Goal: Find specific page/section: Find specific page/section

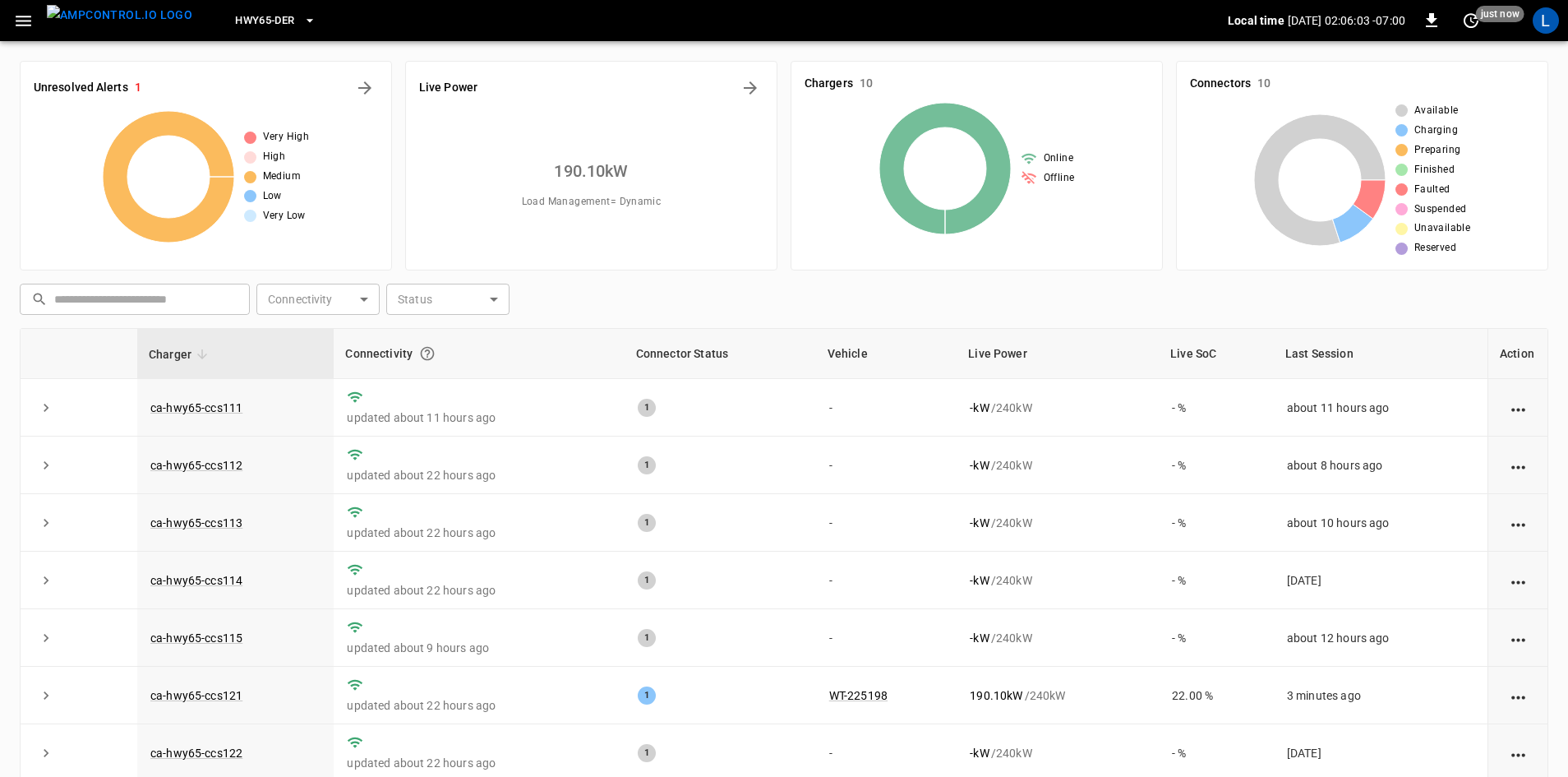
scroll to position [16, 0]
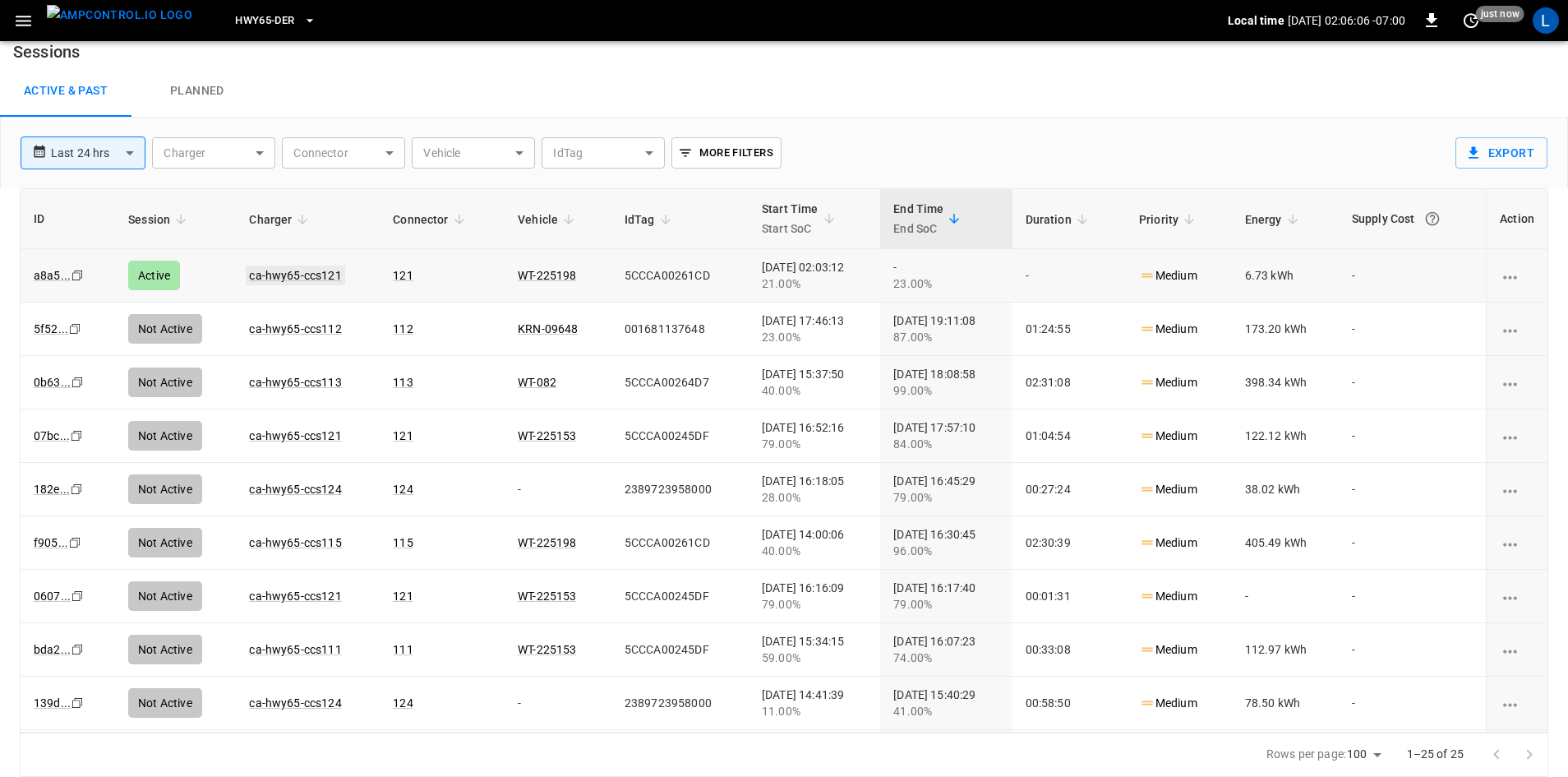
click at [308, 272] on link "ca-hwy65-ccs121" at bounding box center [295, 275] width 99 height 20
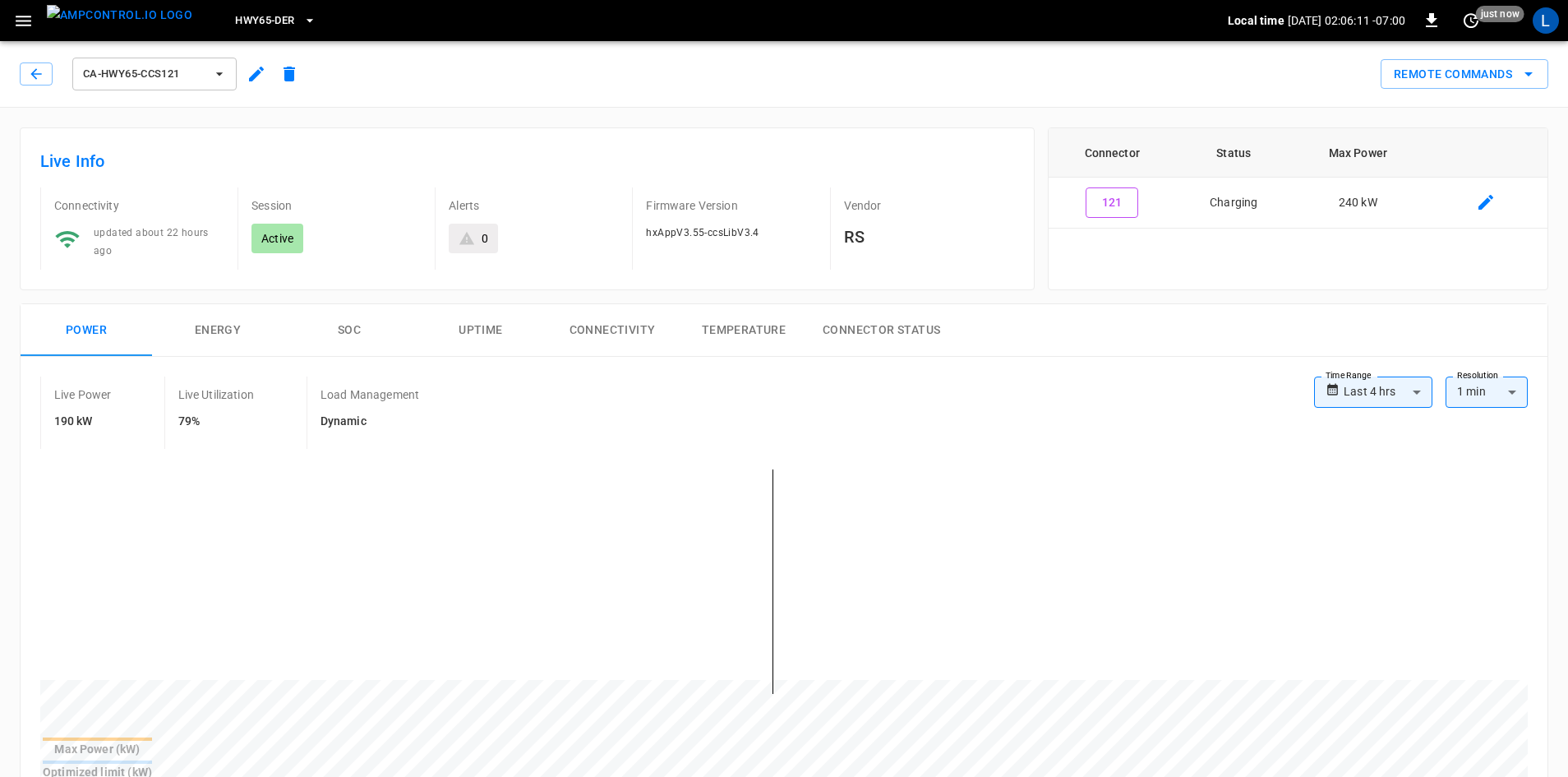
click at [146, 20] on img "menu" at bounding box center [120, 15] width 146 height 21
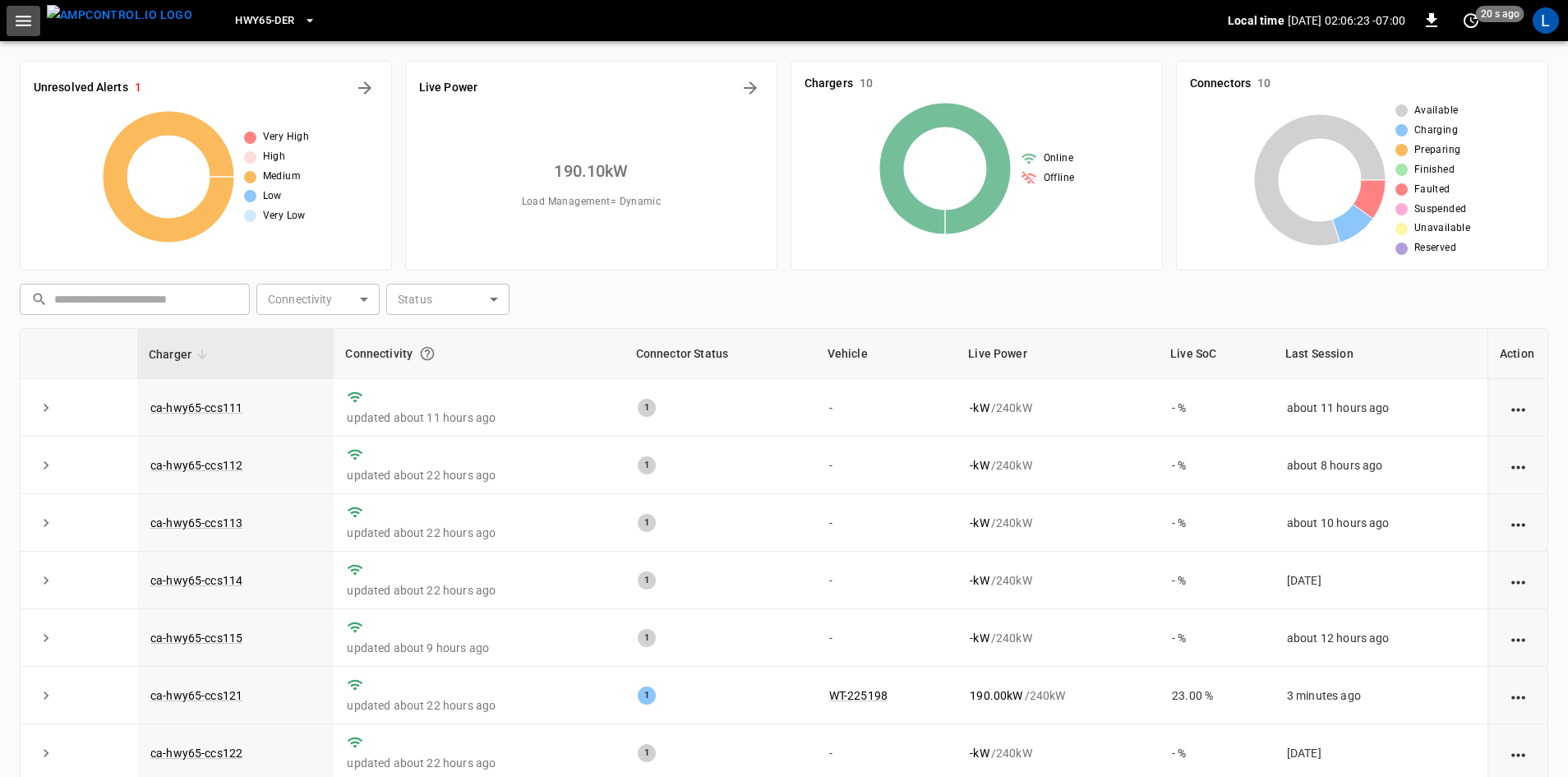
click at [25, 19] on icon "button" at bounding box center [24, 21] width 21 height 21
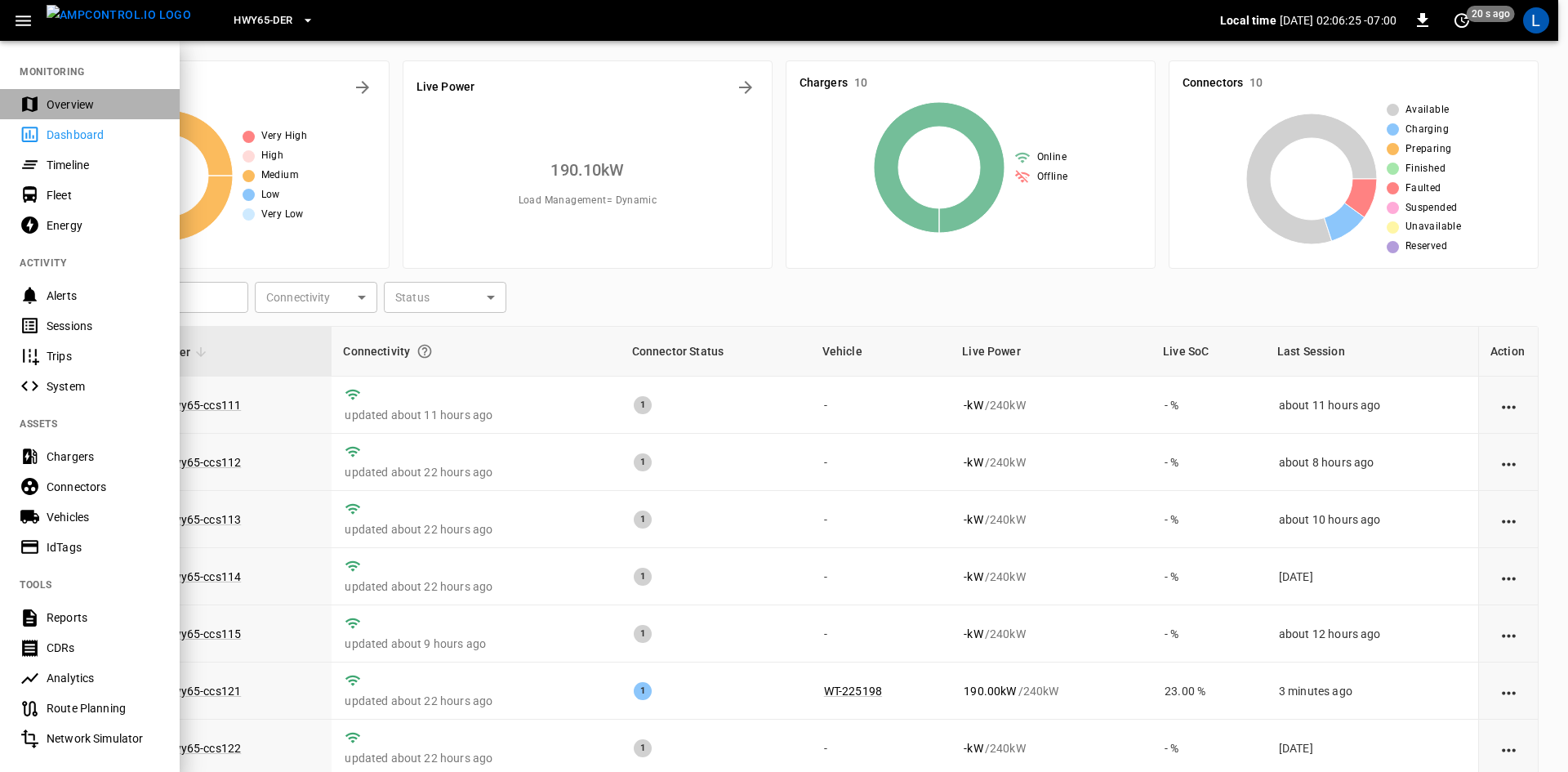
click at [94, 106] on div "Overview" at bounding box center [103, 104] width 113 height 16
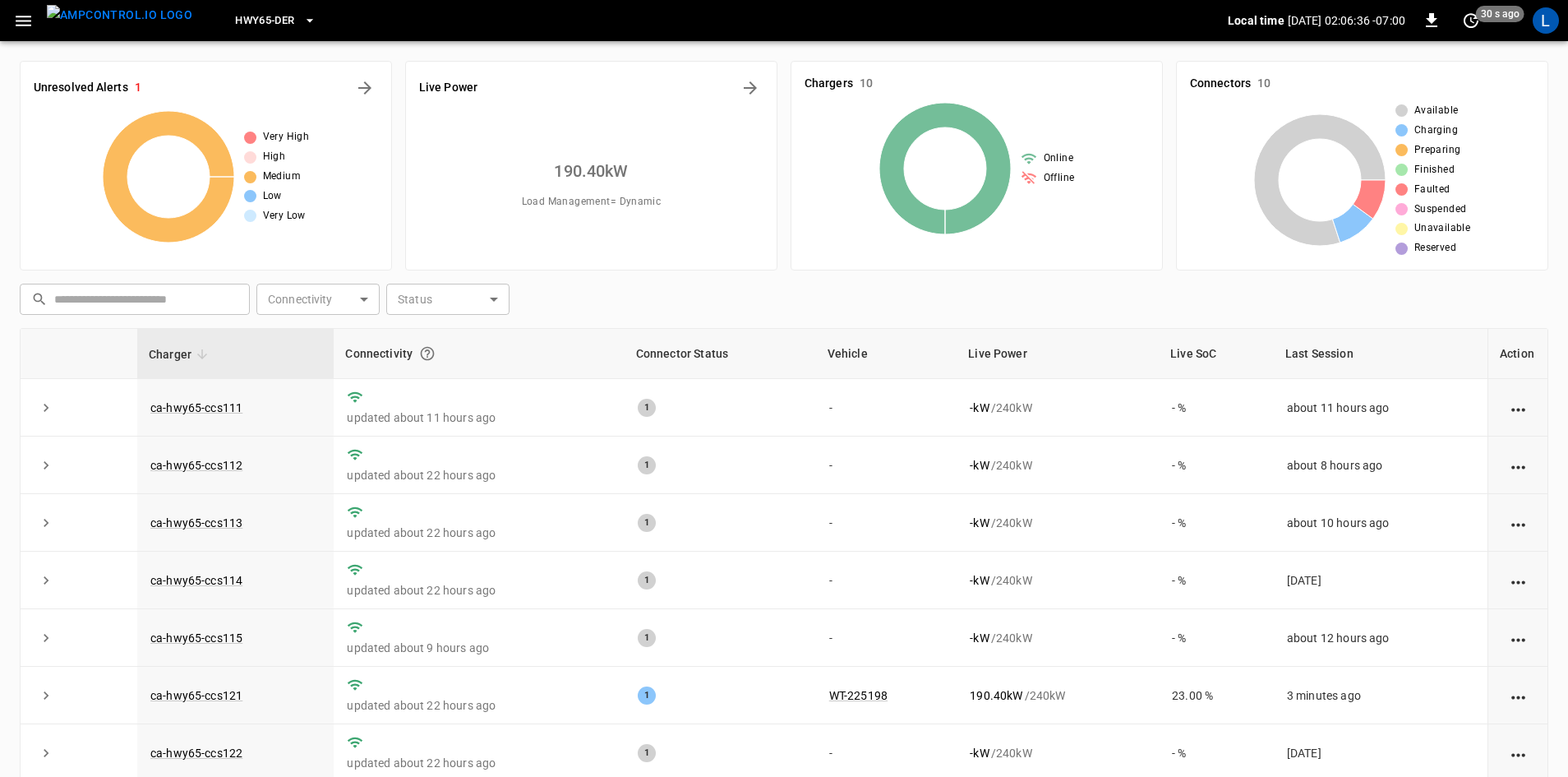
click at [34, 21] on button "button" at bounding box center [24, 21] width 34 height 30
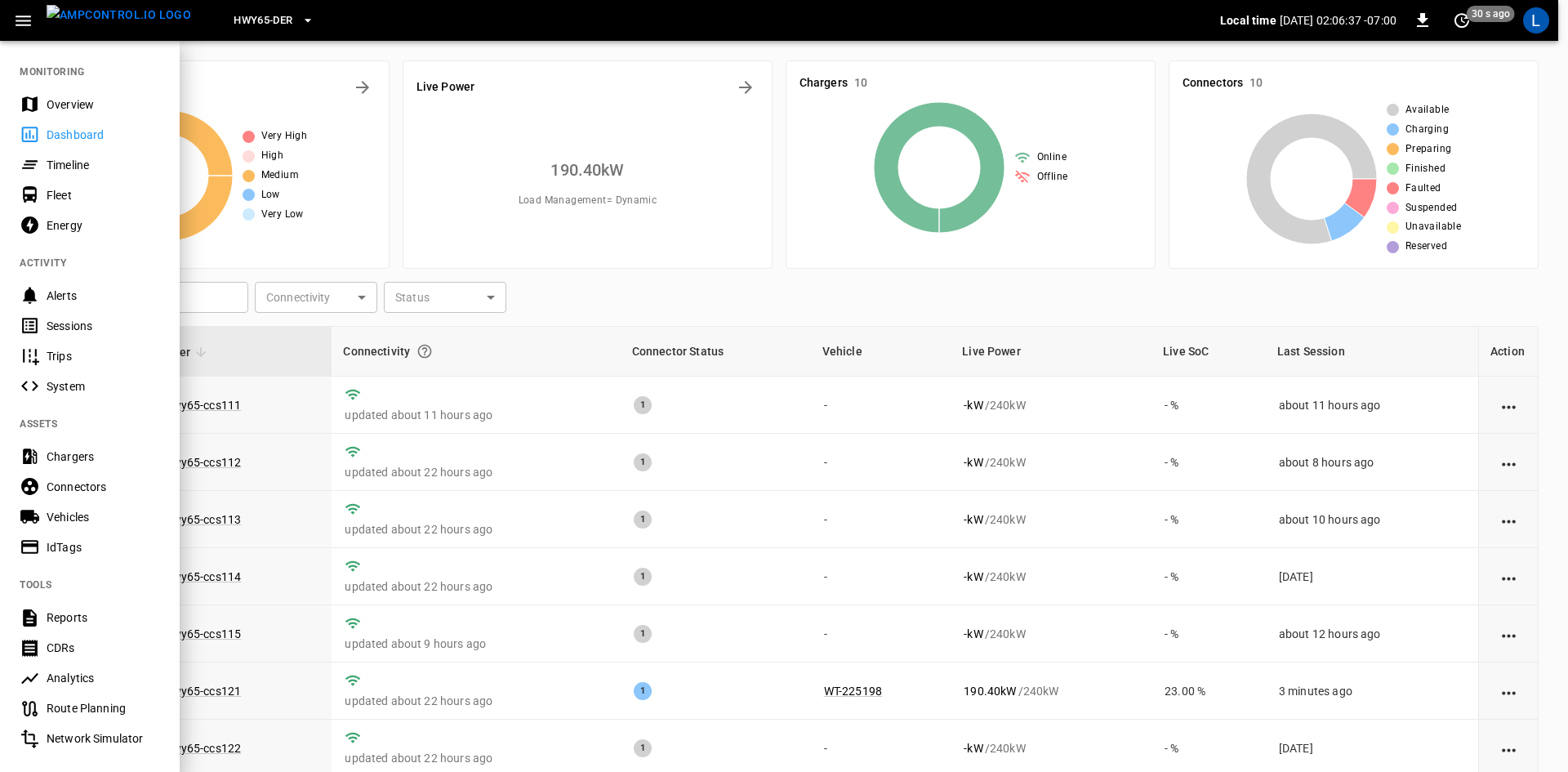
click at [60, 226] on div "Energy" at bounding box center [103, 225] width 113 height 16
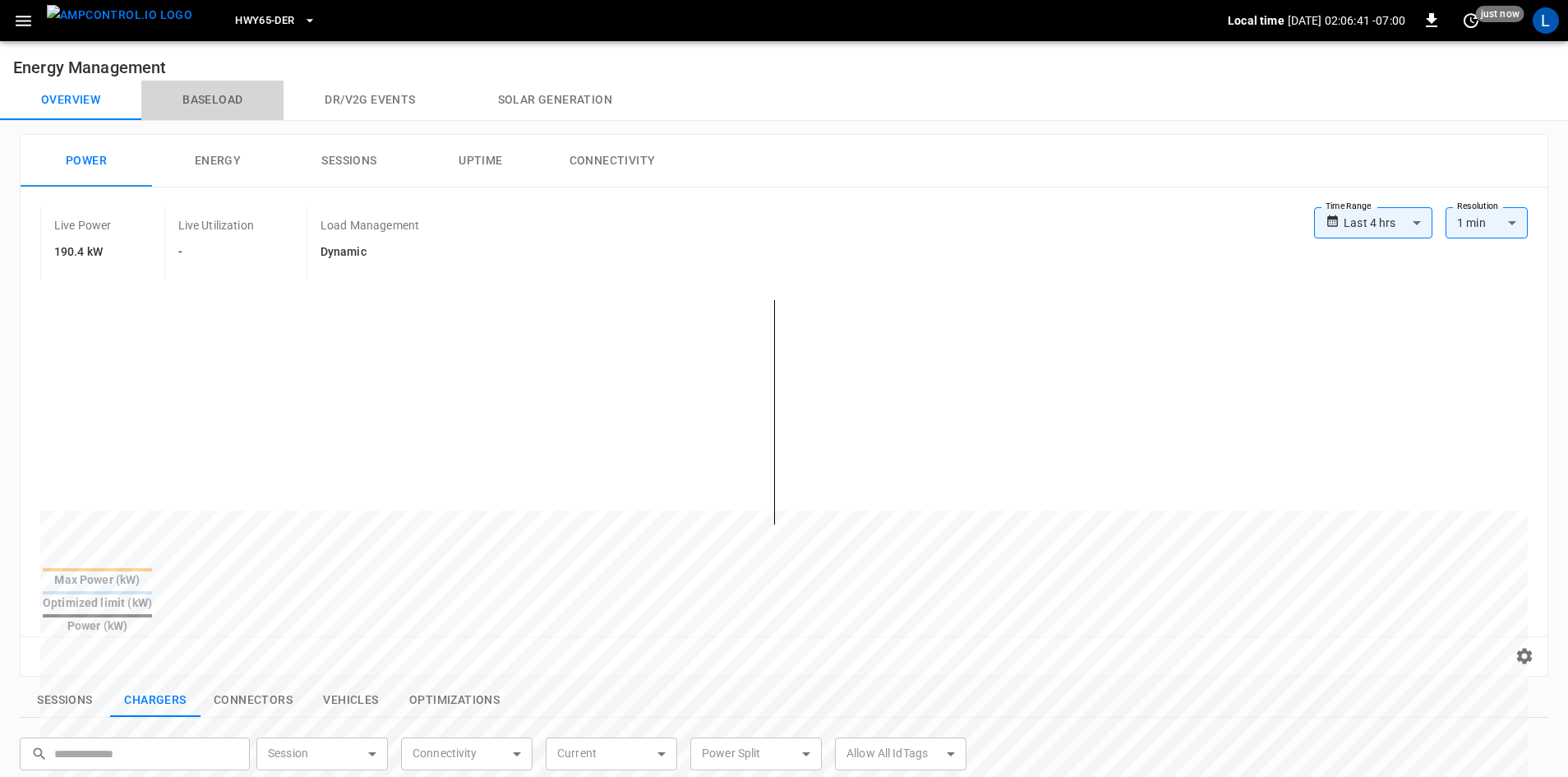
click at [240, 97] on button "Baseload" at bounding box center [212, 101] width 142 height 40
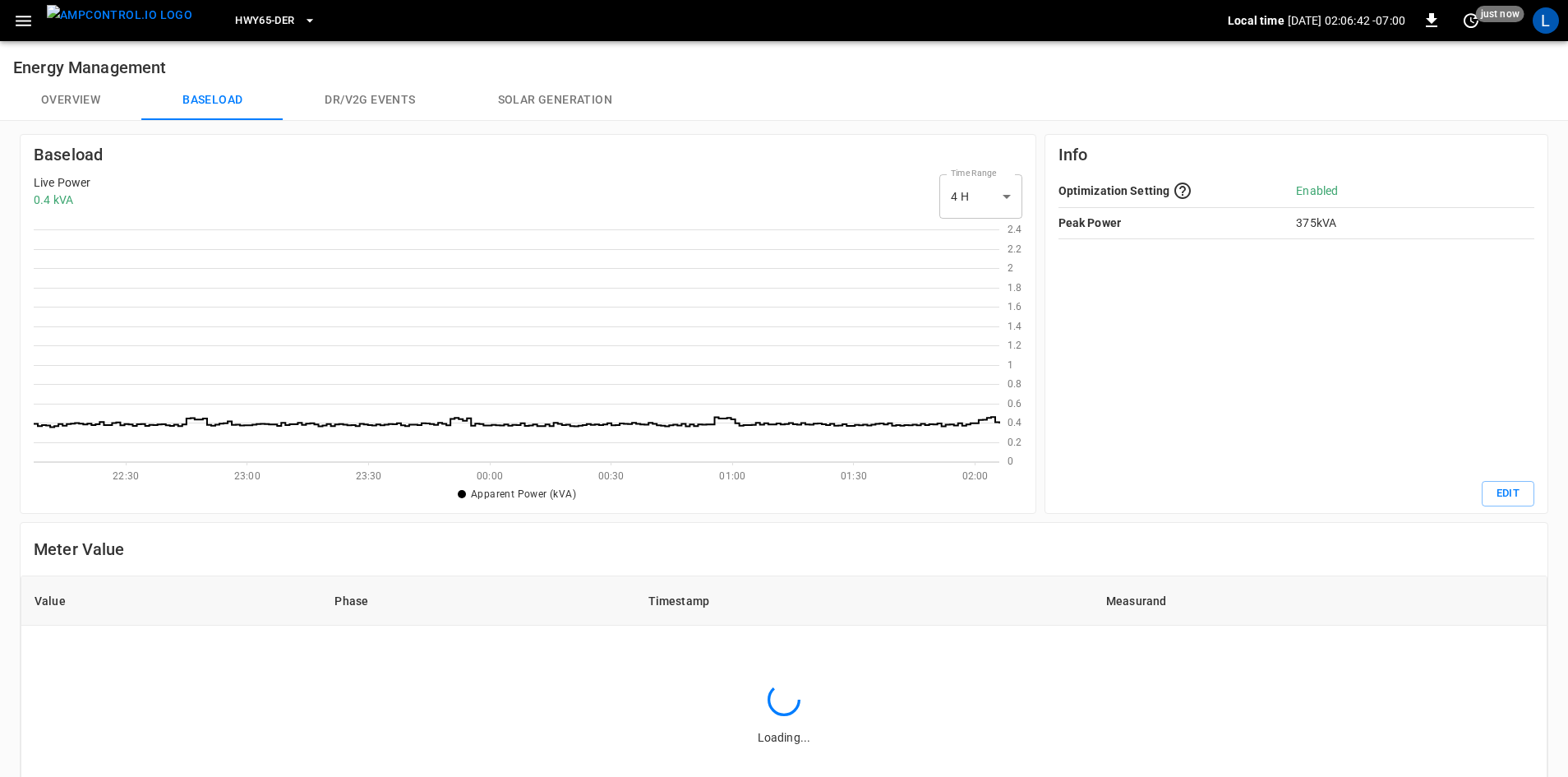
scroll to position [229, 957]
click at [339, 100] on button "Dr/V2G events" at bounding box center [369, 101] width 172 height 40
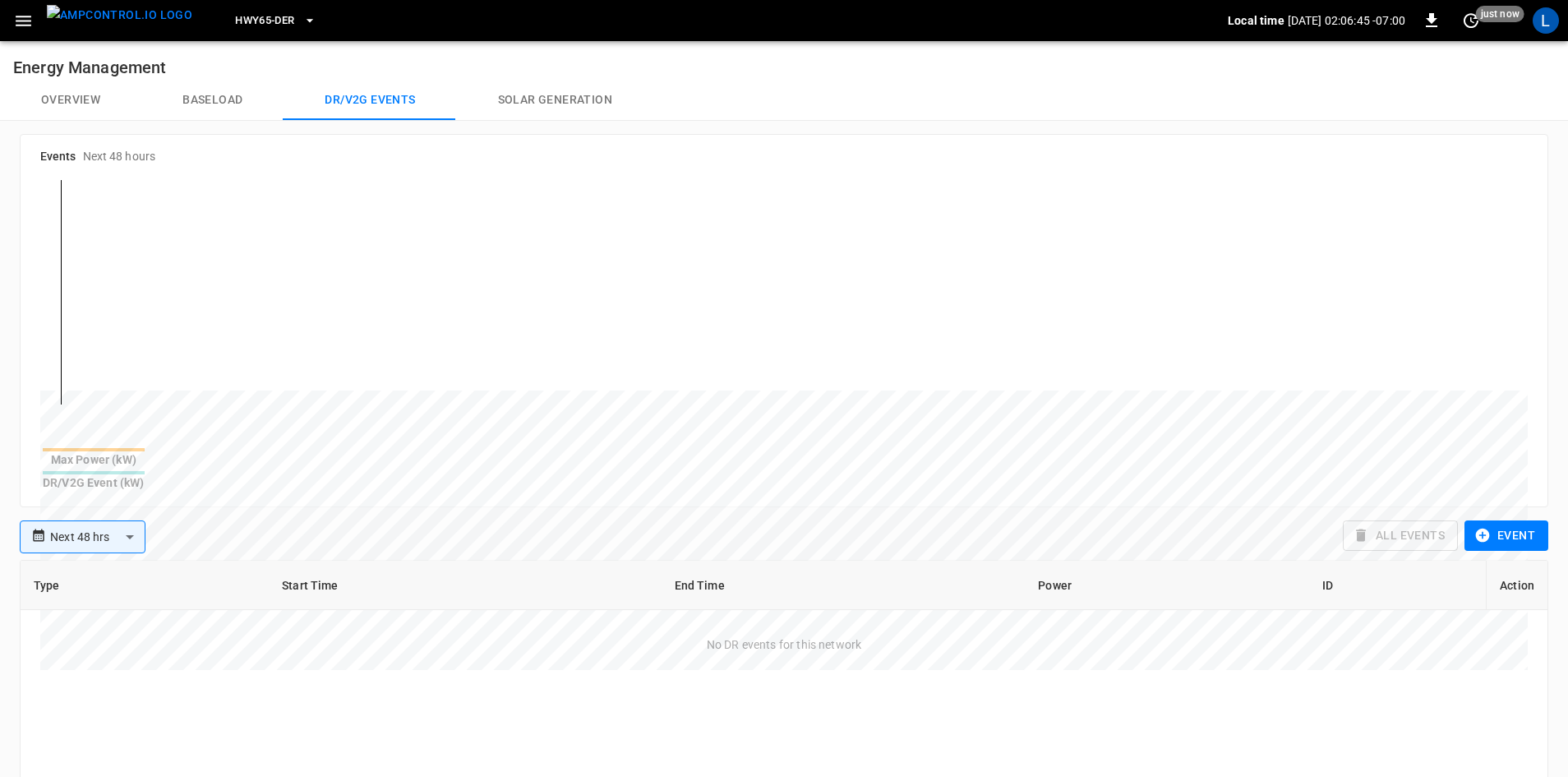
click at [514, 99] on button "Solar generation" at bounding box center [555, 101] width 197 height 40
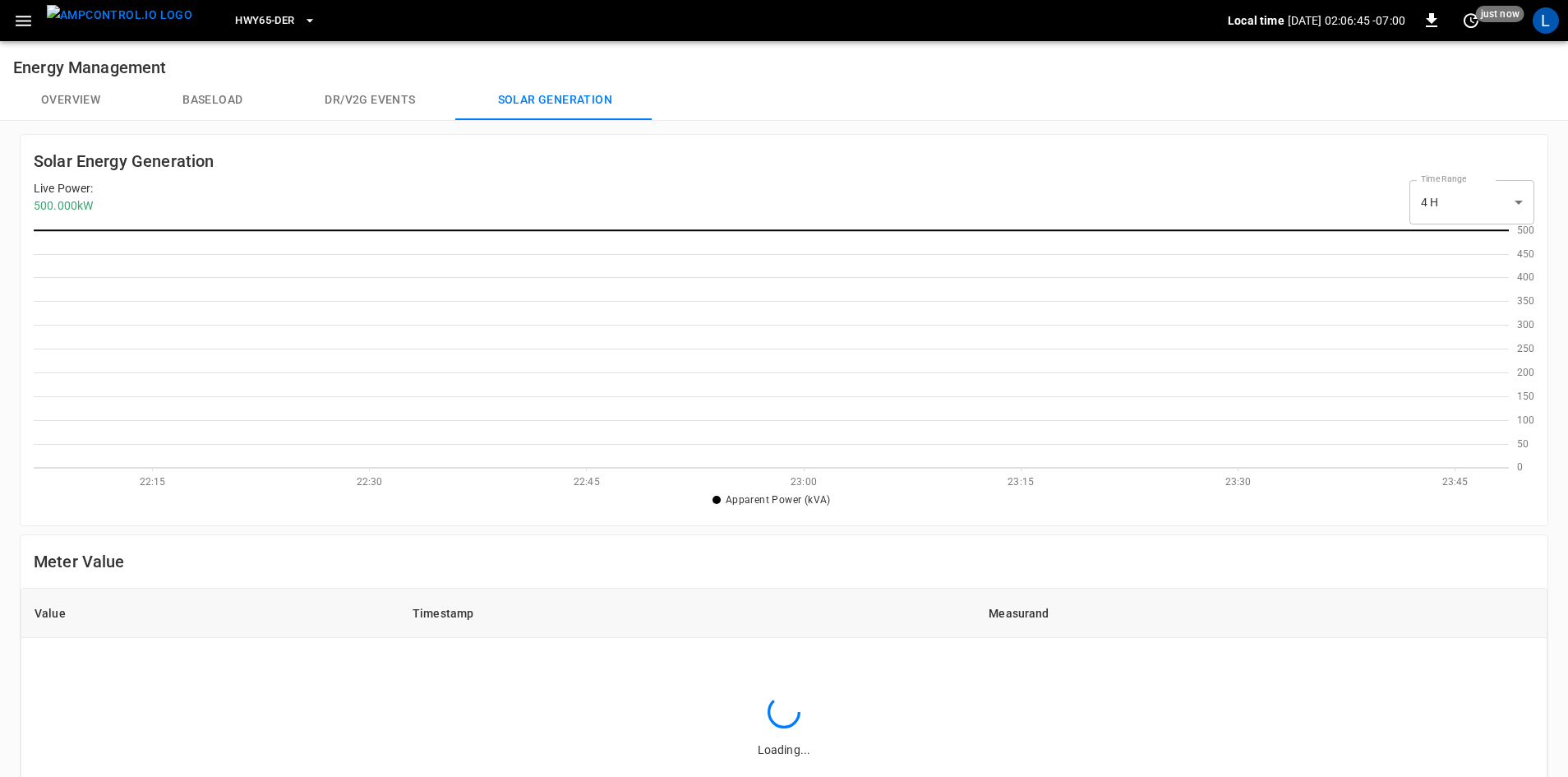
scroll to position [229, 1465]
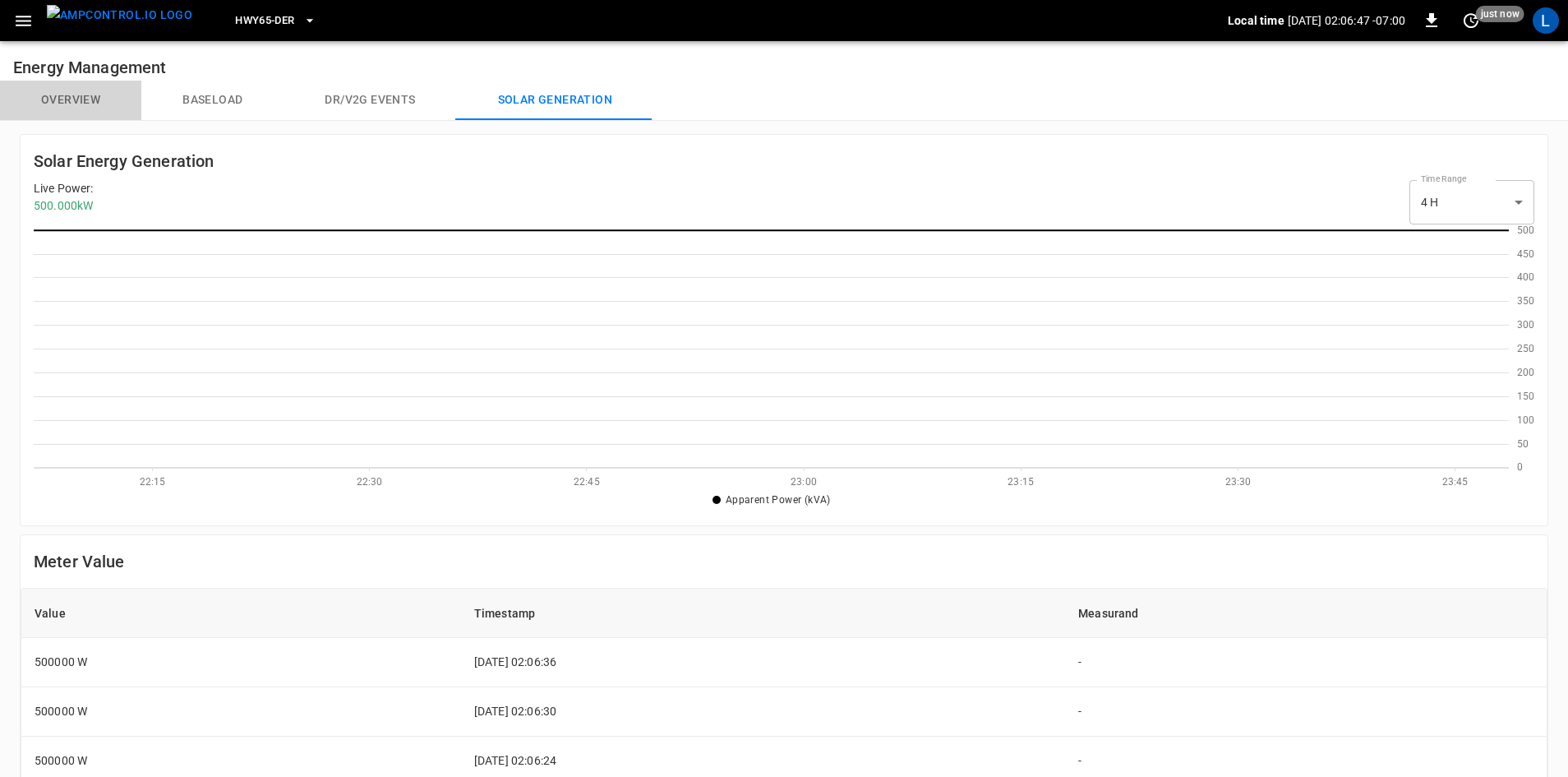
click at [89, 95] on button "Overview" at bounding box center [71, 101] width 141 height 40
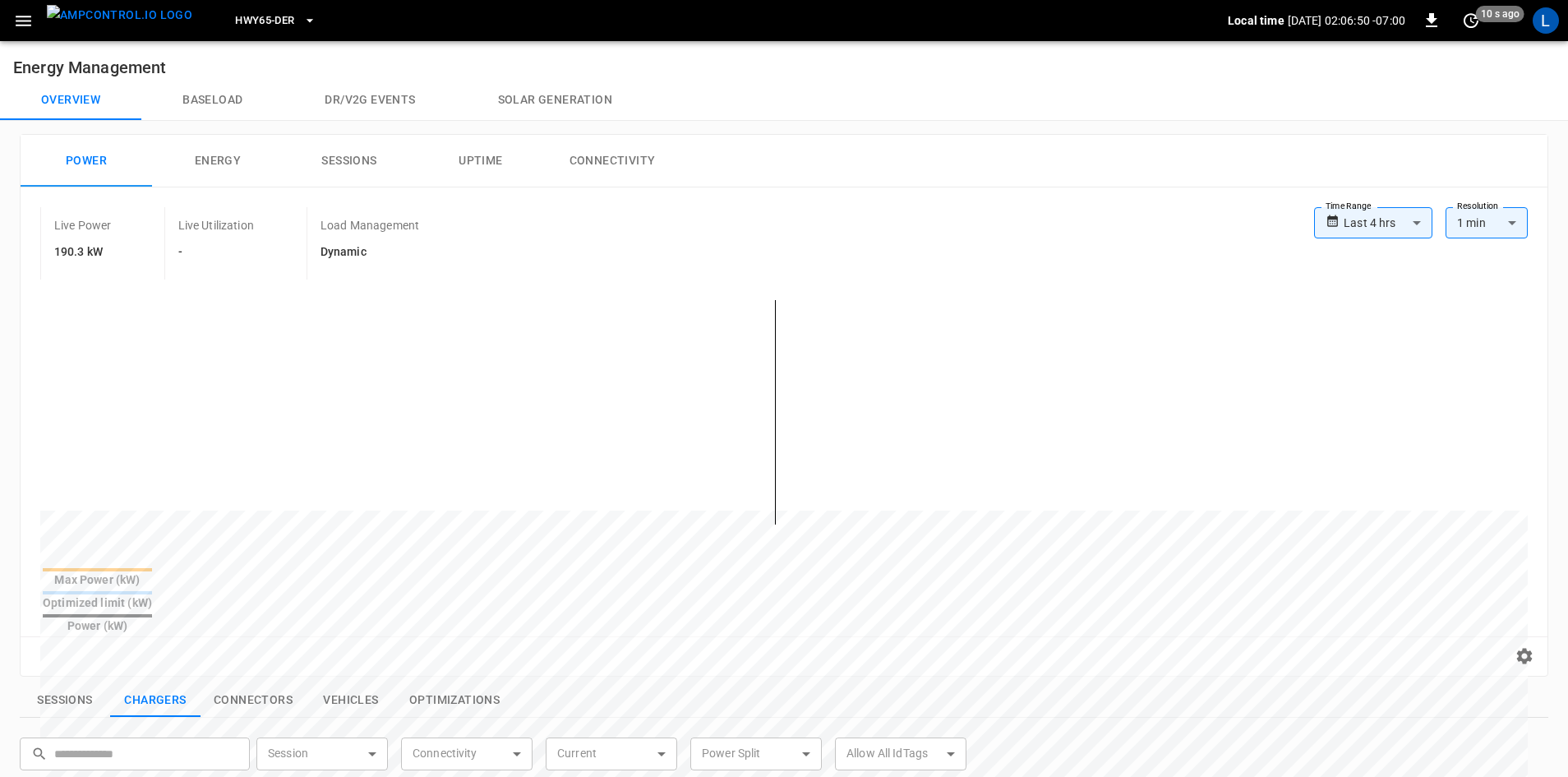
click at [505, 96] on button "Solar generation" at bounding box center [555, 101] width 197 height 40
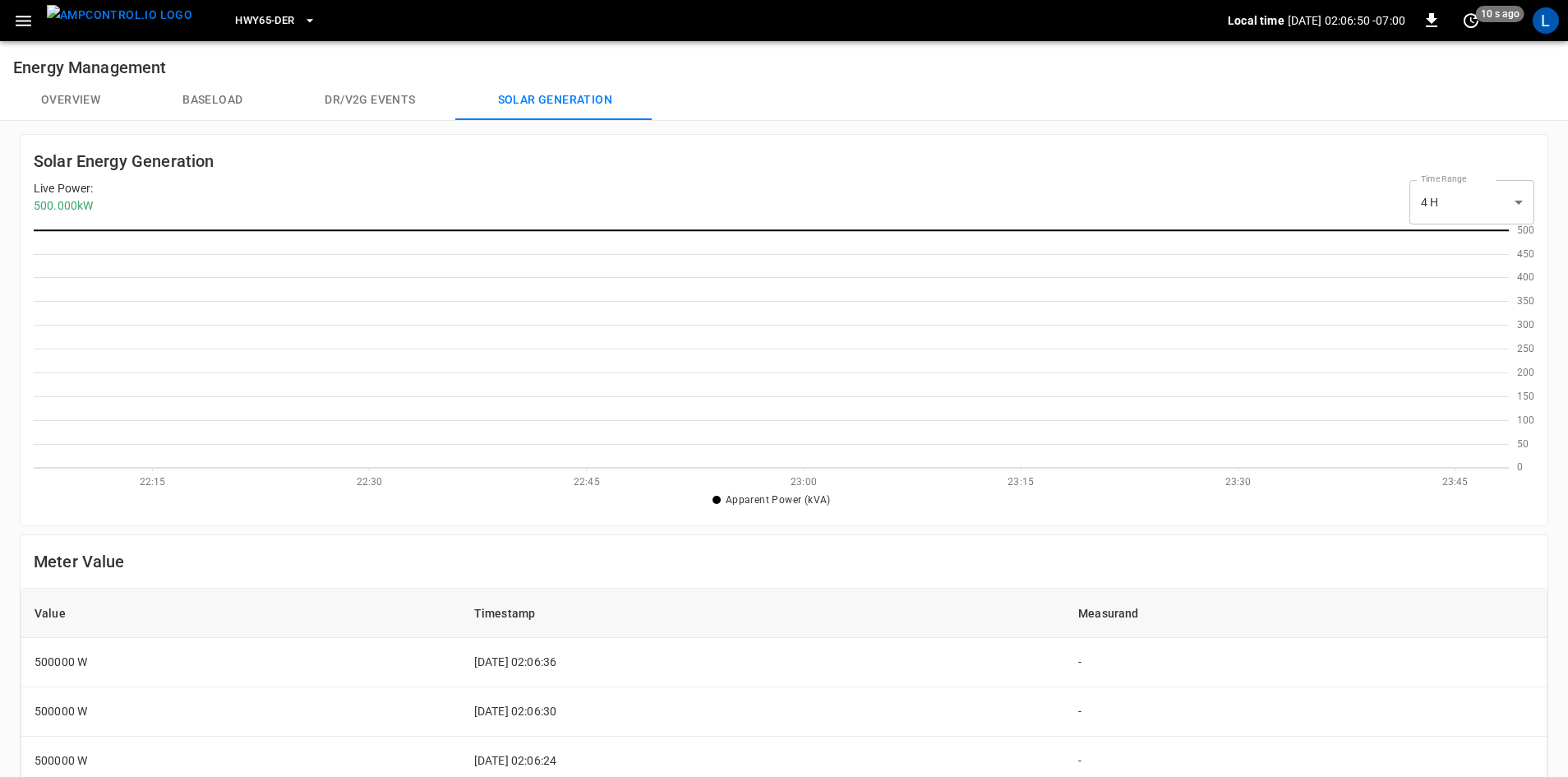
scroll to position [229, 1465]
click at [68, 98] on button "Overview" at bounding box center [71, 101] width 141 height 40
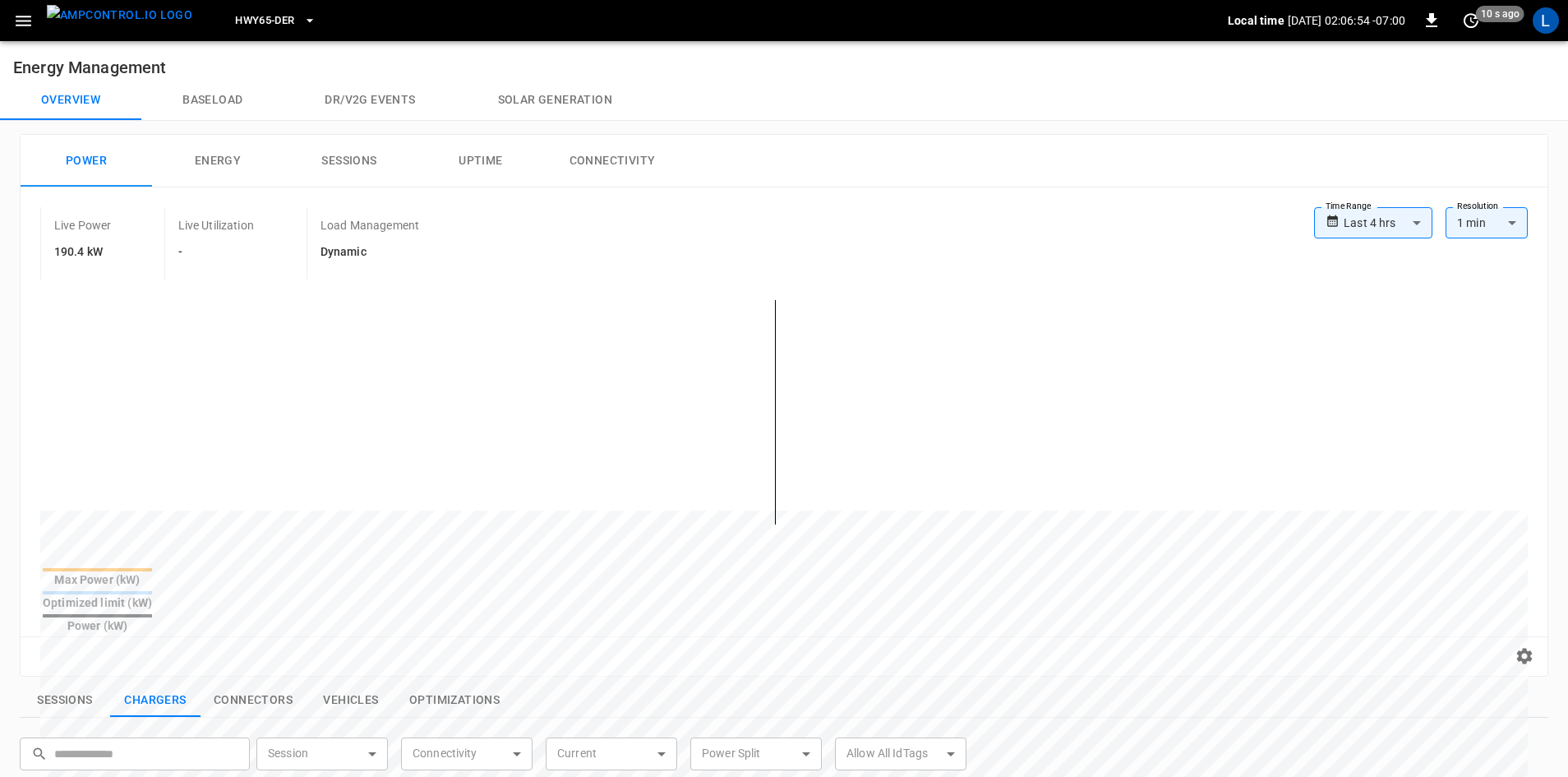
click at [23, 21] on icon "button" at bounding box center [24, 21] width 16 height 10
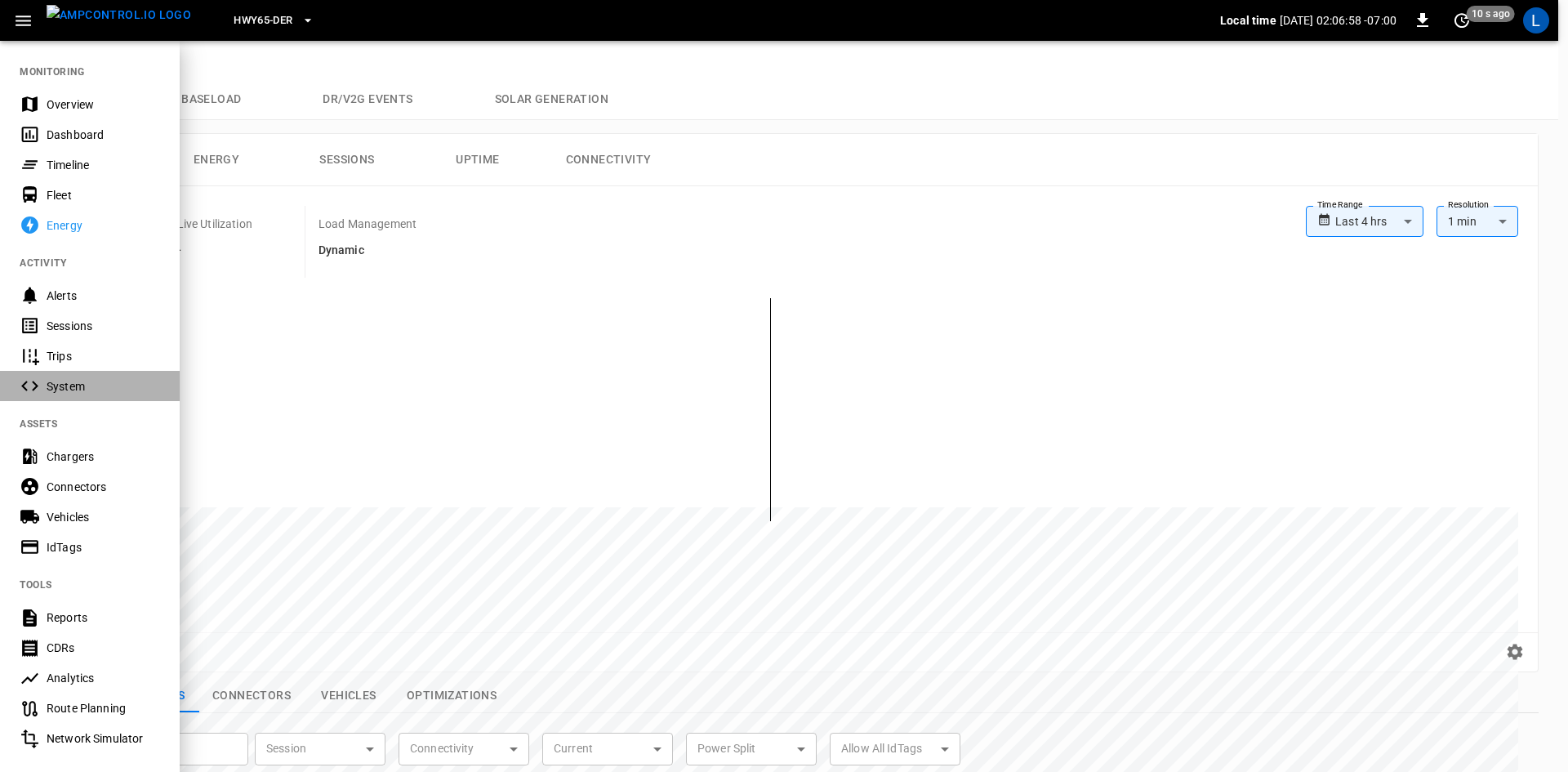
click at [66, 386] on div "System" at bounding box center [103, 386] width 113 height 16
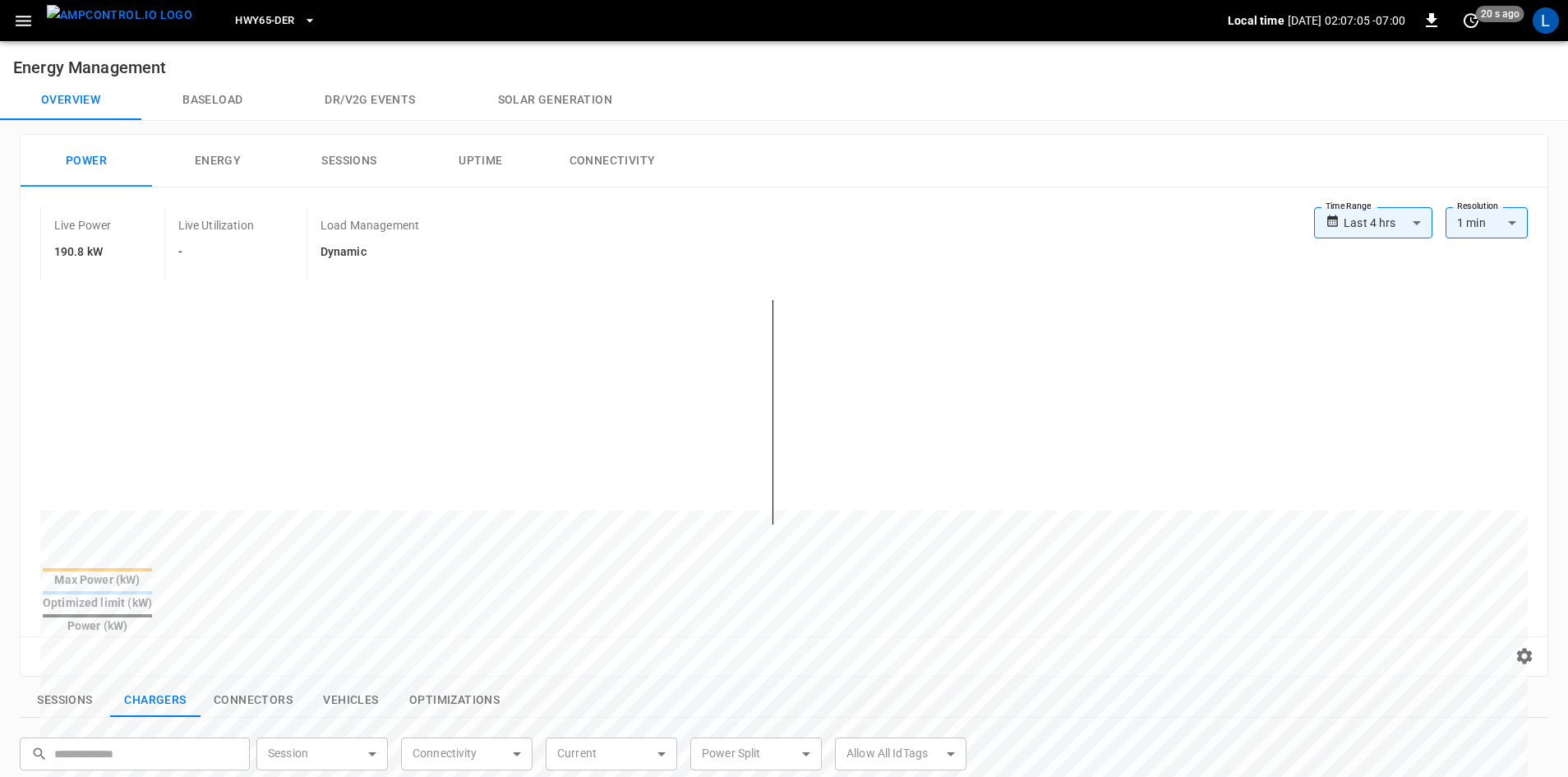
click at [87, 18] on img "menu" at bounding box center [120, 15] width 146 height 21
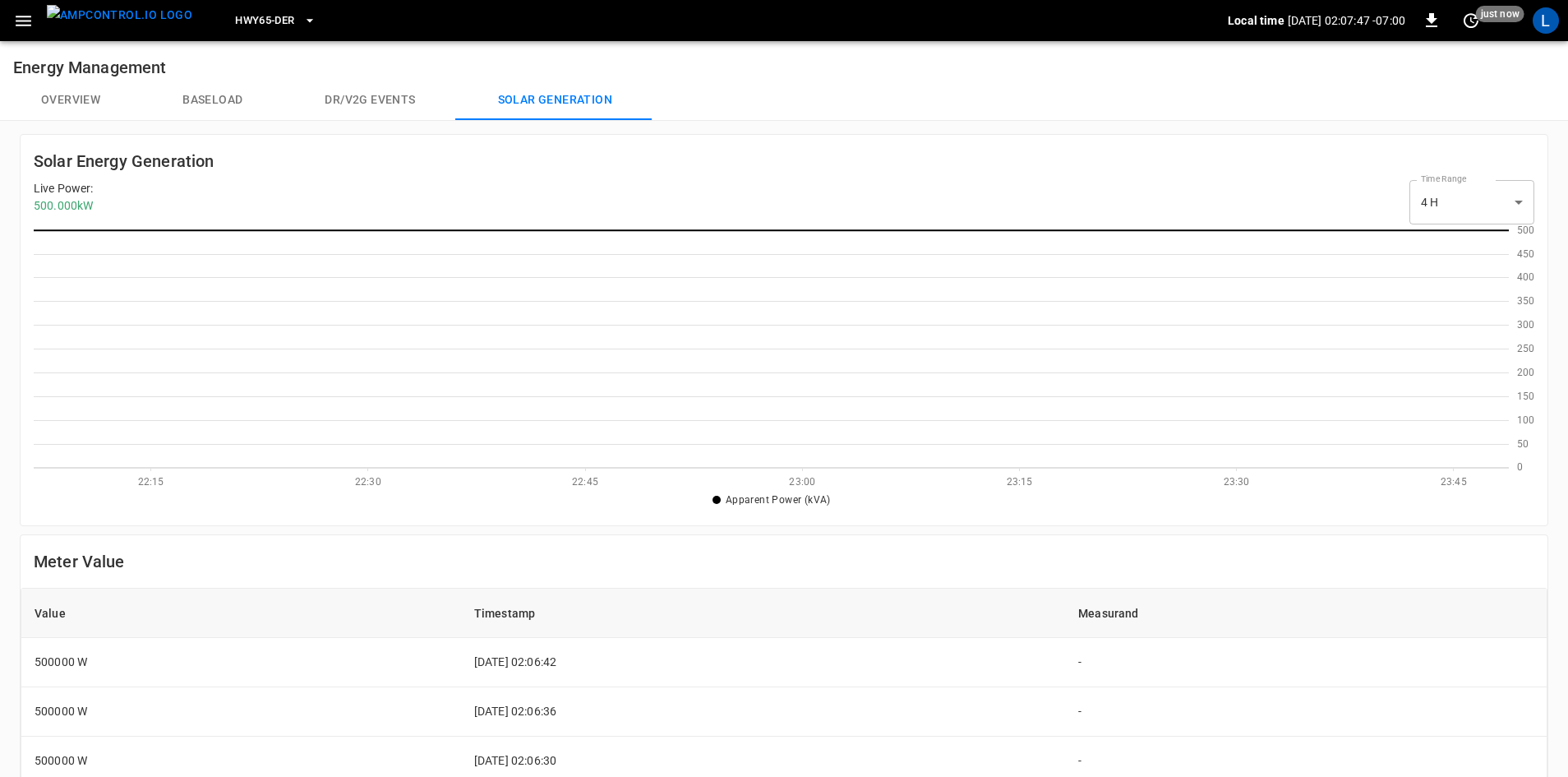
scroll to position [2, 2]
click at [24, 16] on icon "button" at bounding box center [24, 21] width 16 height 10
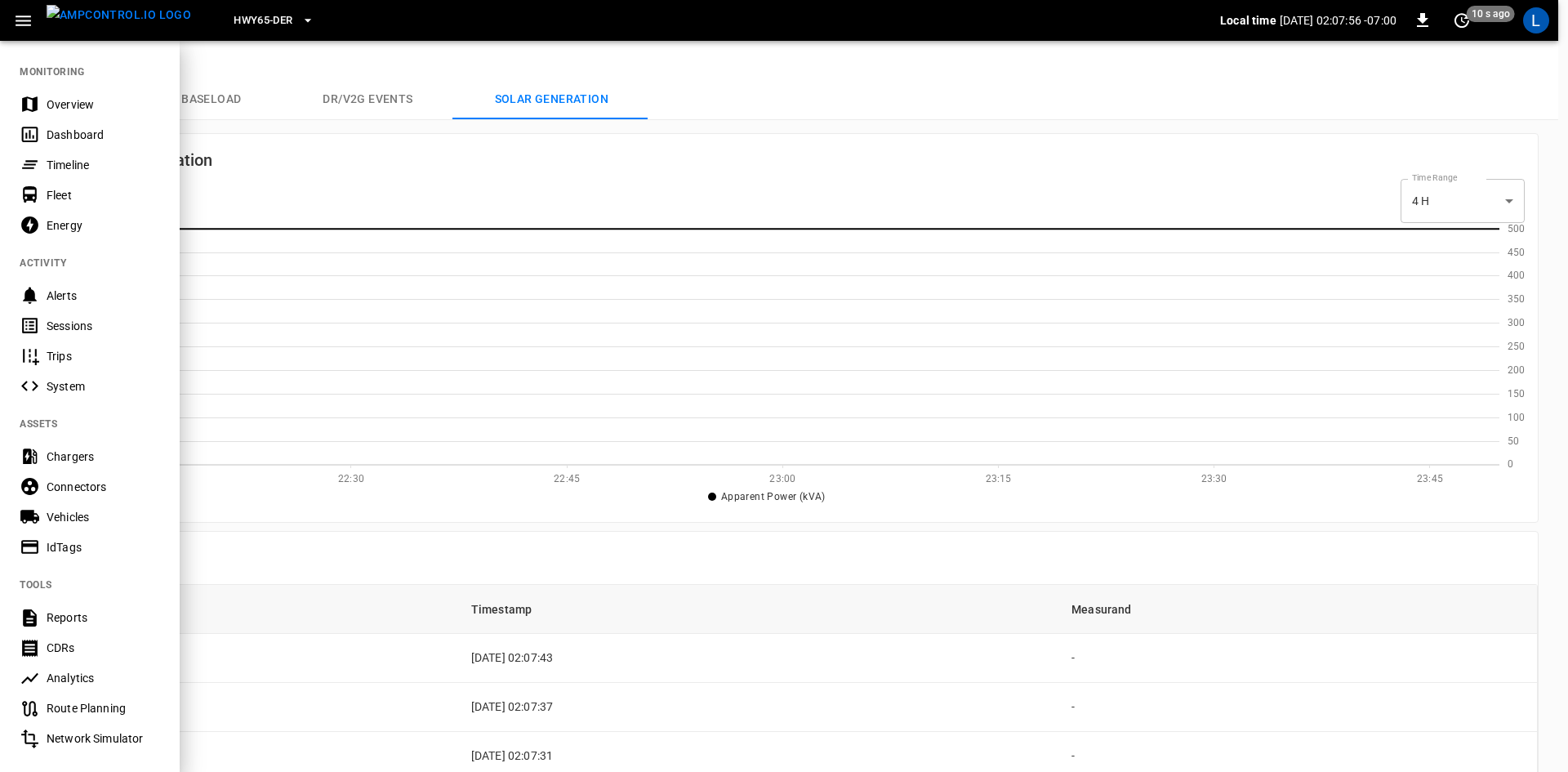
click at [112, 323] on div "Sessions" at bounding box center [103, 326] width 113 height 16
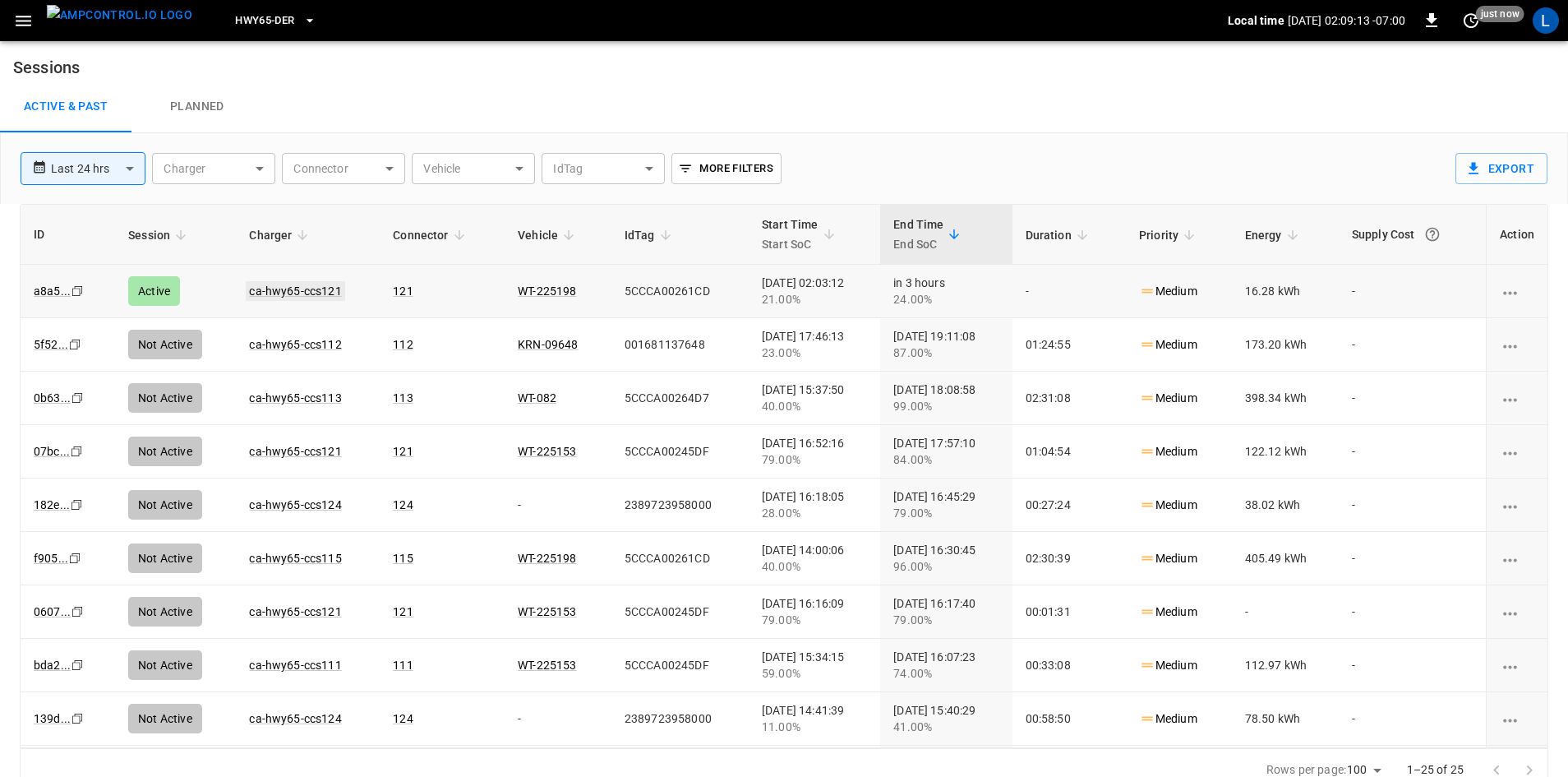
click at [294, 290] on link "ca-hwy65-ccs121" at bounding box center [295, 291] width 99 height 20
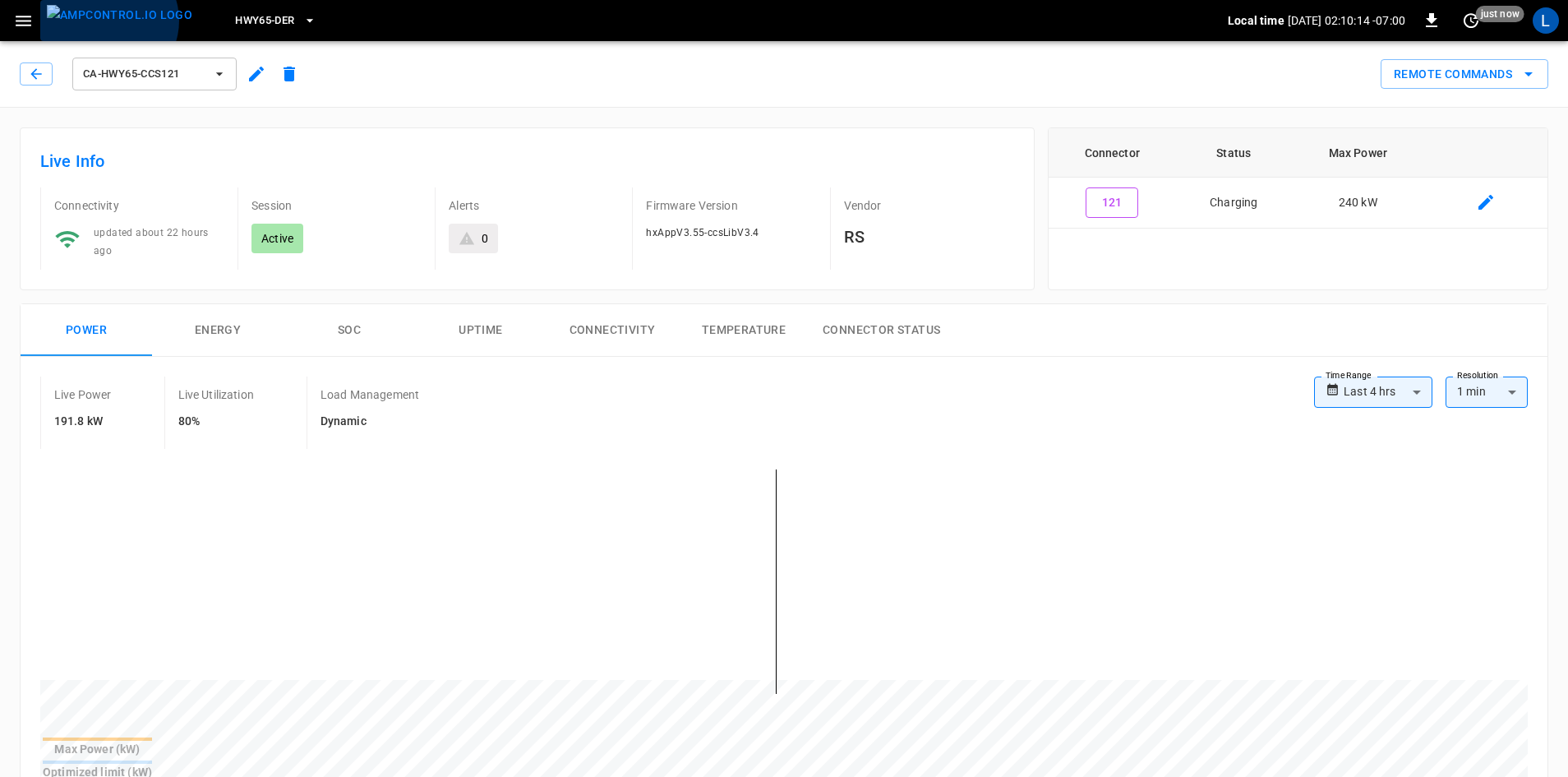
click at [107, 21] on img "menu" at bounding box center [120, 15] width 146 height 21
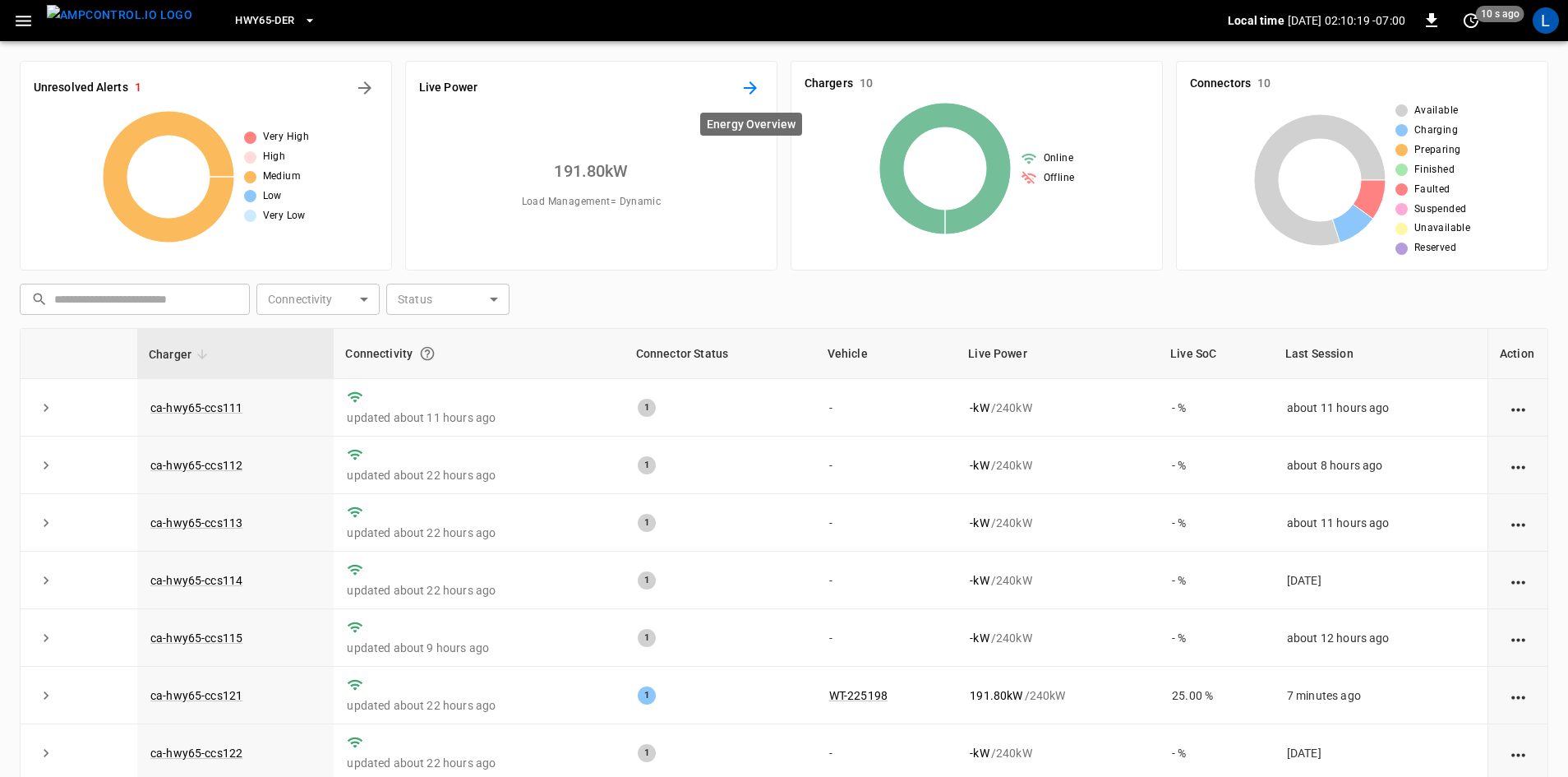
click at [749, 90] on icon "Energy Overview" at bounding box center [750, 88] width 20 height 20
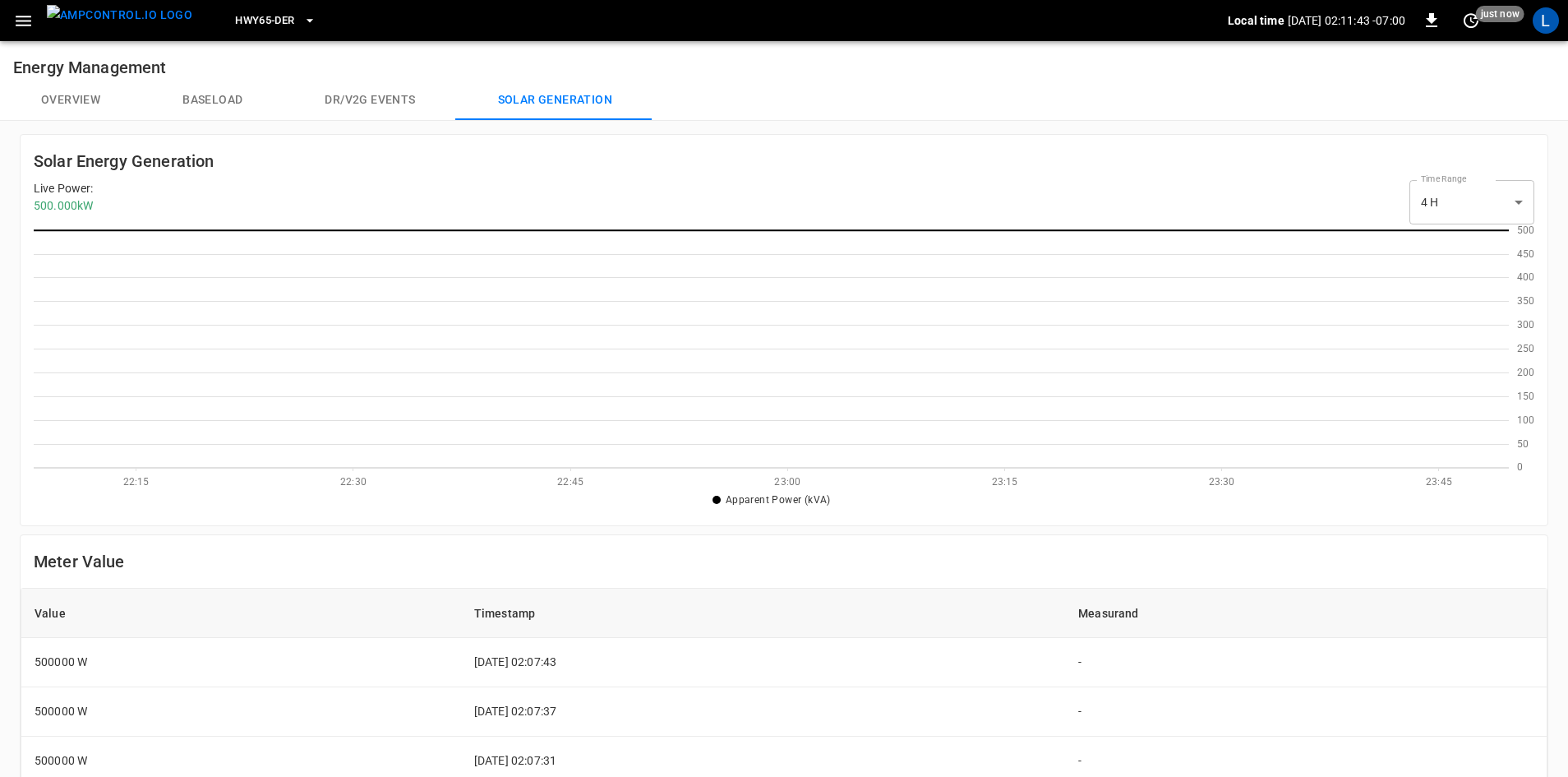
scroll to position [2, 2]
